Goal: Find specific page/section: Find specific page/section

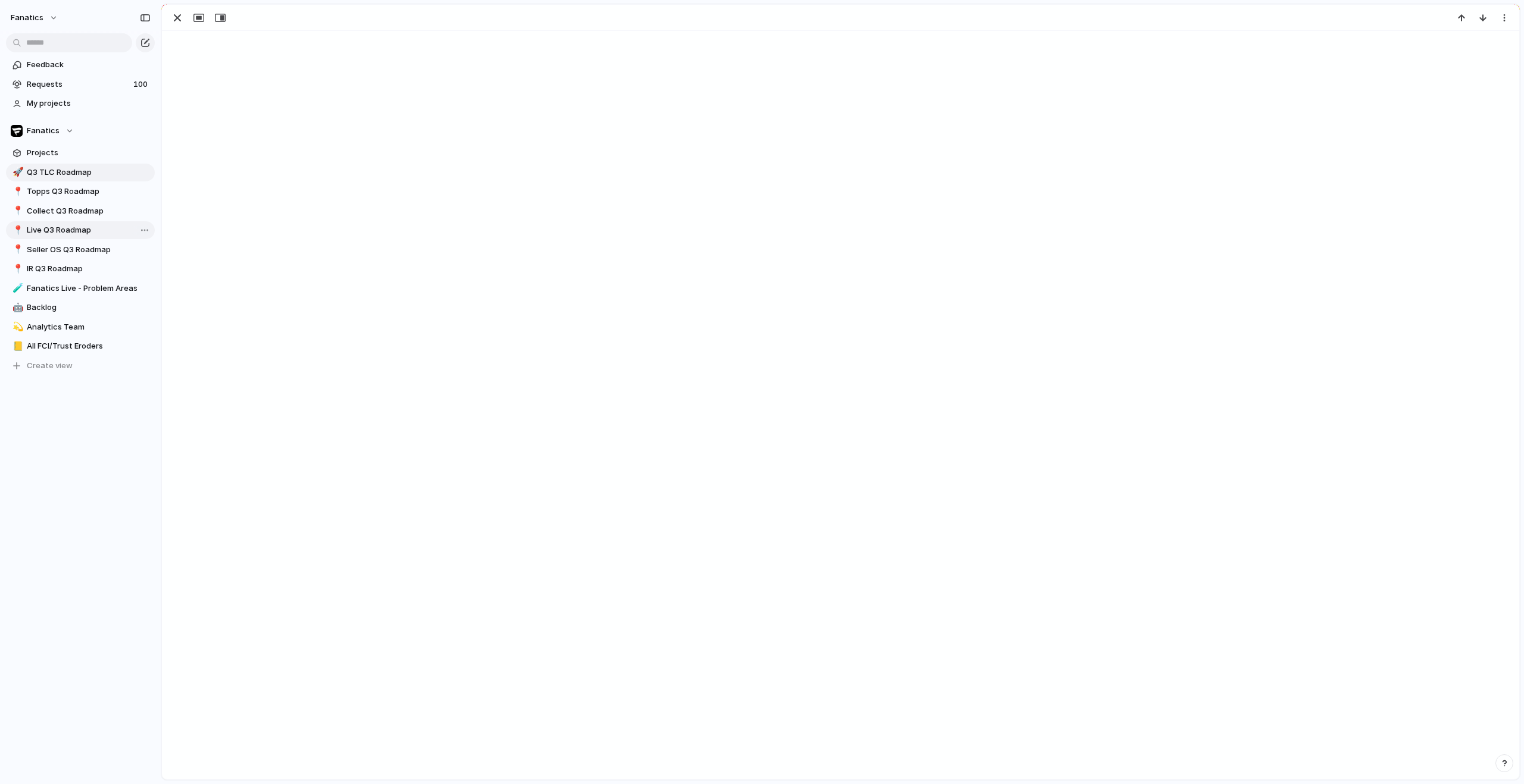
click at [52, 236] on link "📍 Live Q3 Roadmap" at bounding box center [81, 230] width 149 height 18
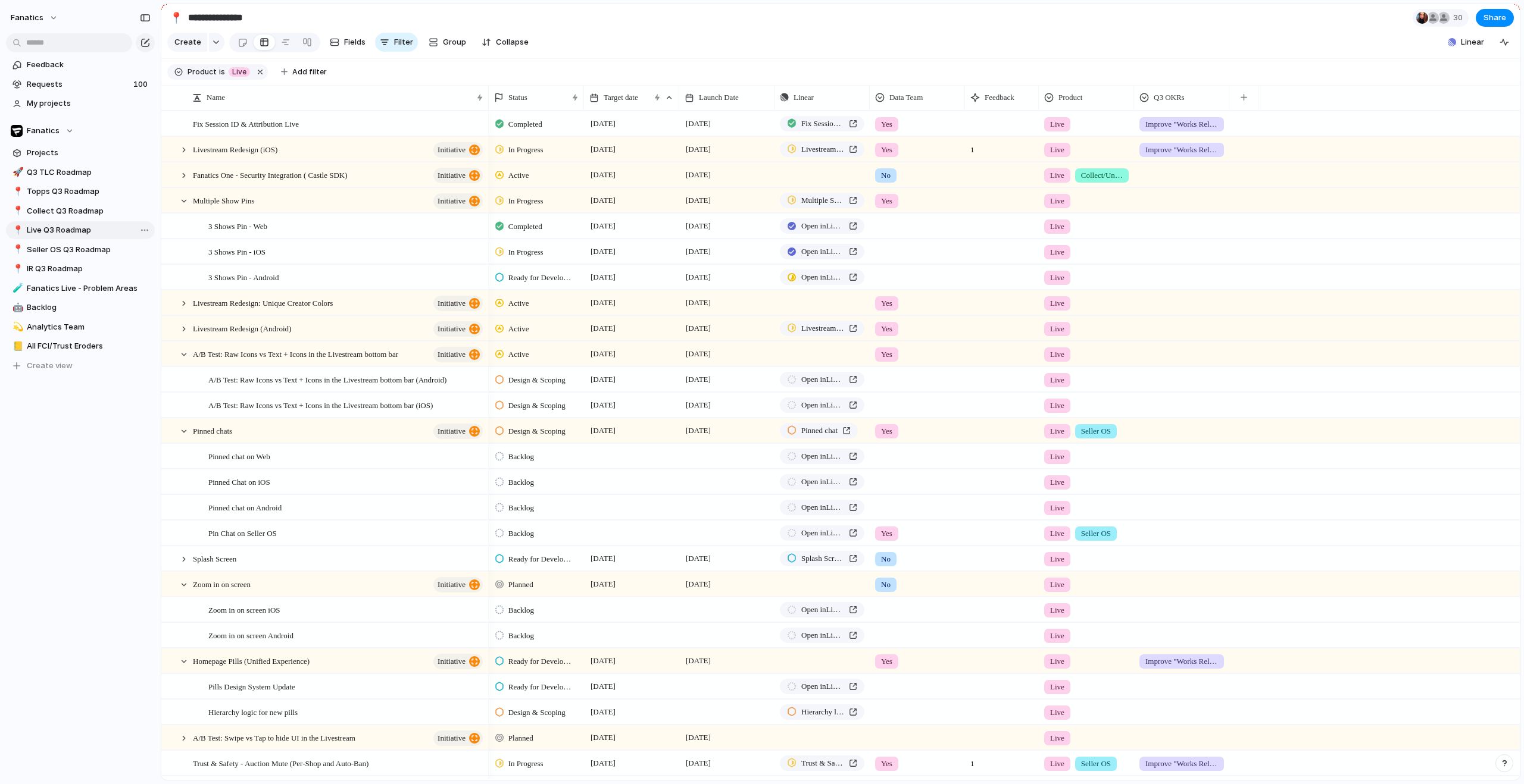
type input "**********"
click at [66, 231] on span "Live Q3 Roadmap" at bounding box center [88, 230] width 124 height 12
click at [29, 232] on span "Live Q3 Roadmap" at bounding box center [88, 230] width 124 height 12
click at [46, 230] on span "Live Q3 Roadmap" at bounding box center [88, 230] width 124 height 12
click at [180, 206] on div at bounding box center [184, 201] width 11 height 11
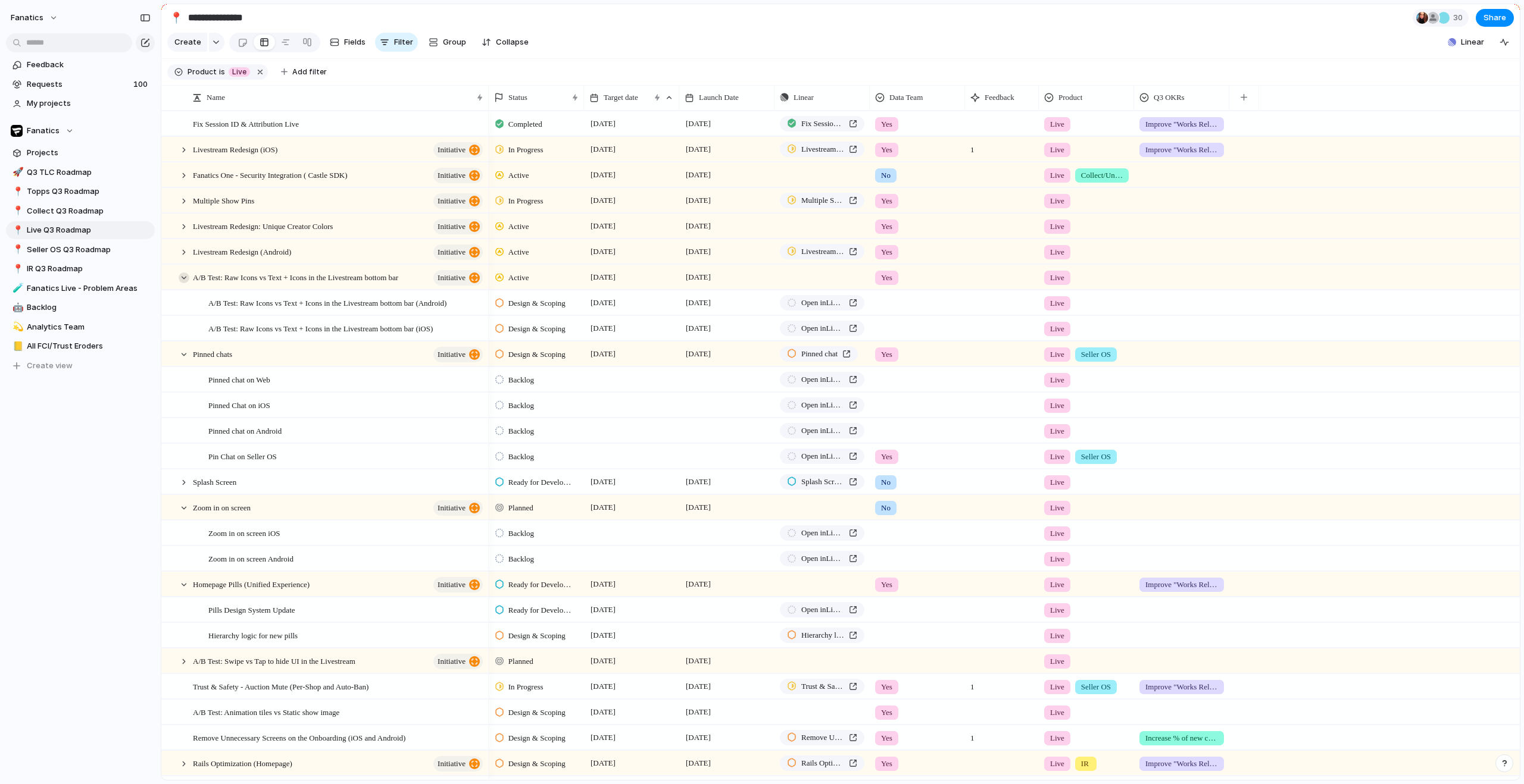
click at [185, 283] on div at bounding box center [184, 278] width 11 height 11
